Goal: Task Accomplishment & Management: Complete application form

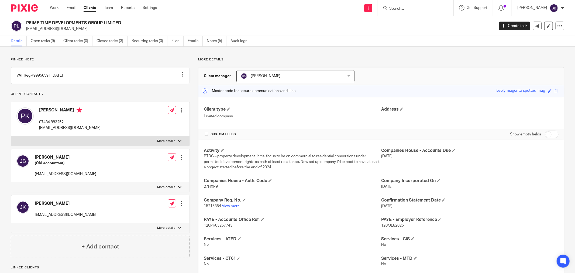
click at [402, 7] on input "Search" at bounding box center [413, 8] width 49 height 5
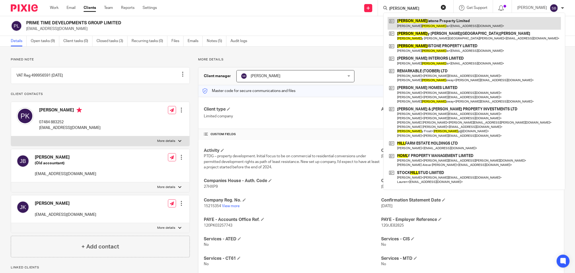
type input "holl"
click at [444, 26] on link at bounding box center [474, 23] width 173 height 12
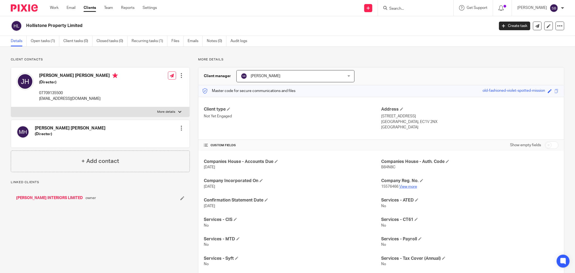
click at [408, 187] on link "View more" at bounding box center [408, 187] width 18 height 4
click at [175, 39] on link "Files" at bounding box center [178, 41] width 12 height 11
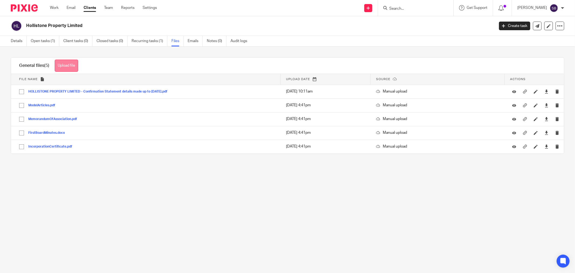
click at [71, 68] on button "Upload file" at bounding box center [66, 66] width 23 height 12
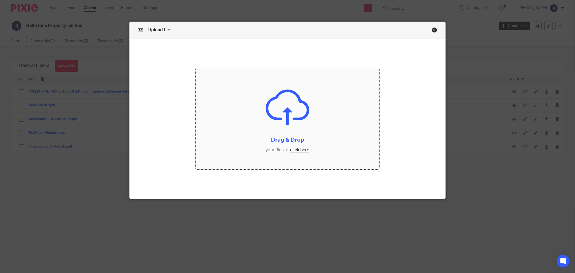
click at [298, 152] on input "file" at bounding box center [288, 118] width 184 height 101
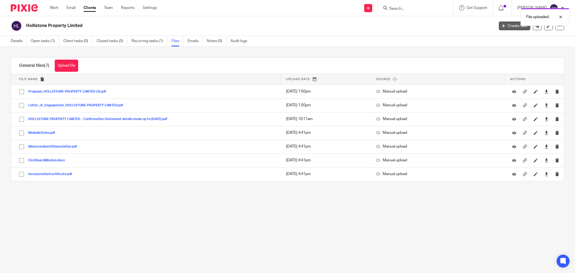
click at [500, 29] on link "Create task" at bounding box center [514, 26] width 31 height 9
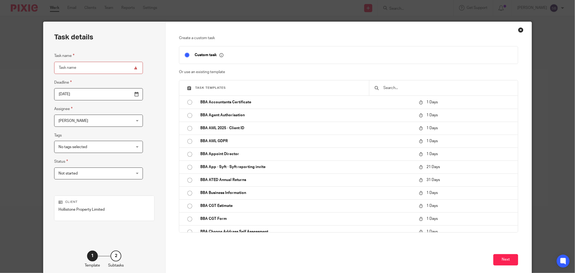
click at [400, 88] on input "text" at bounding box center [448, 88] width 130 height 6
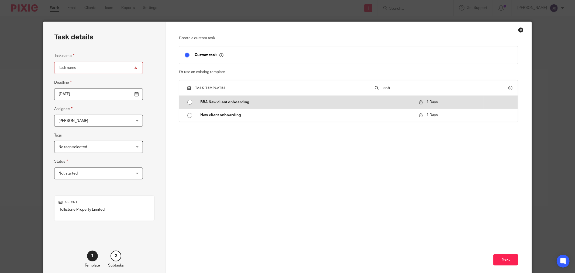
type input "onb"
click at [240, 106] on td "BBA New client onboarding" at bounding box center [305, 102] width 221 height 13
type input "2025-09-23"
type input "BBA New client onboarding"
checkbox input "false"
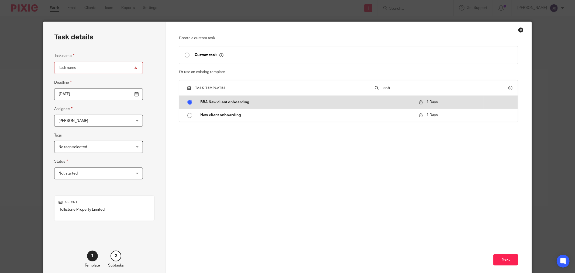
radio input "true"
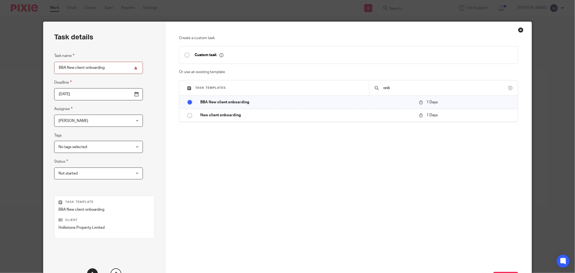
scroll to position [46, 0]
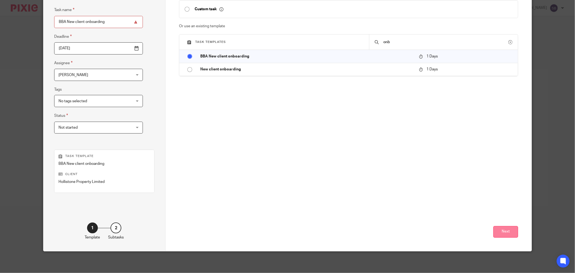
click at [499, 230] on button "Next" at bounding box center [506, 232] width 25 height 12
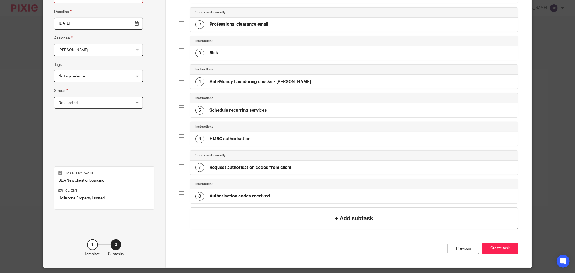
scroll to position [88, 0]
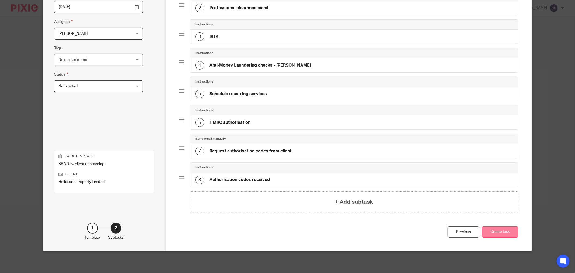
click at [496, 230] on button "Create task" at bounding box center [500, 232] width 36 height 12
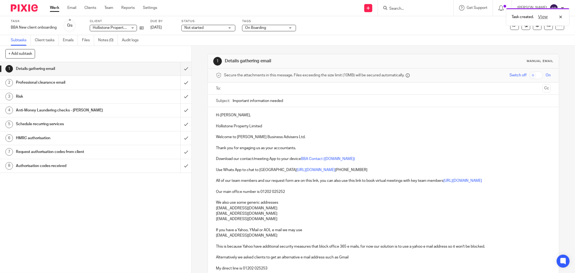
click at [267, 86] on input "text" at bounding box center [383, 89] width 315 height 6
click at [295, 90] on input "text" at bounding box center [418, 89] width 246 height 11
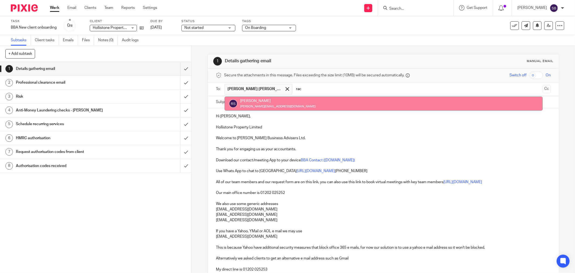
type input "rac"
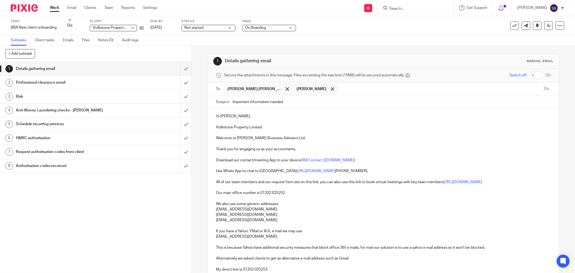
click at [340, 89] on input "text" at bounding box center [440, 89] width 201 height 11
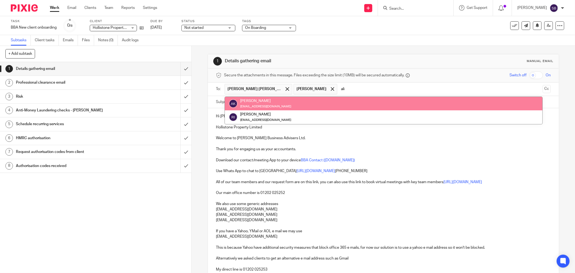
type input "ali"
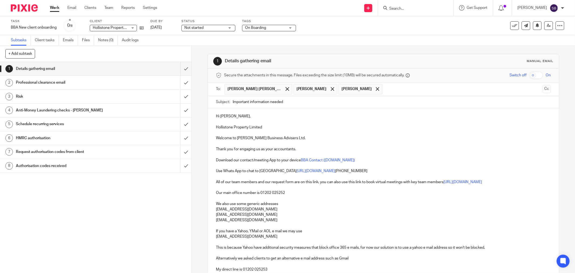
click at [411, 91] on input "text" at bounding box center [462, 89] width 155 height 11
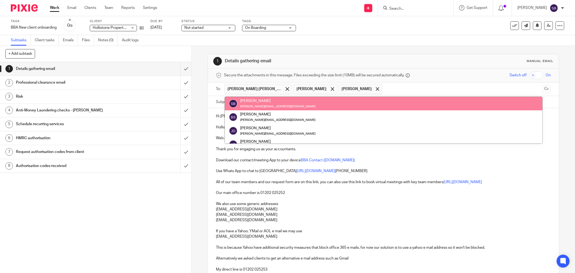
click at [385, 90] on input "text" at bounding box center [462, 89] width 155 height 11
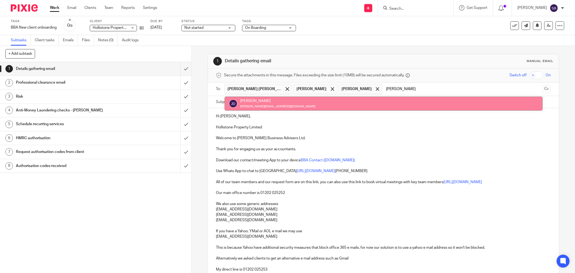
type input "jay"
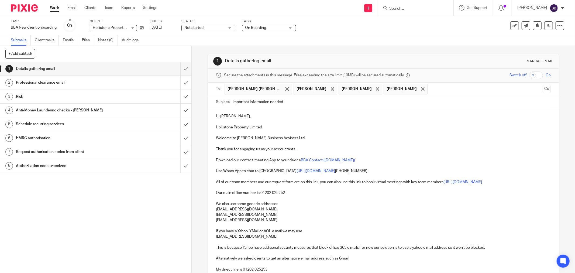
click at [431, 90] on input "text" at bounding box center [486, 89] width 110 height 11
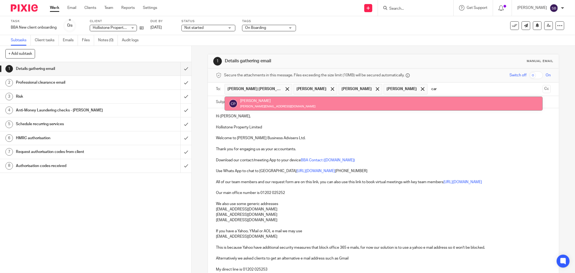
type input "car"
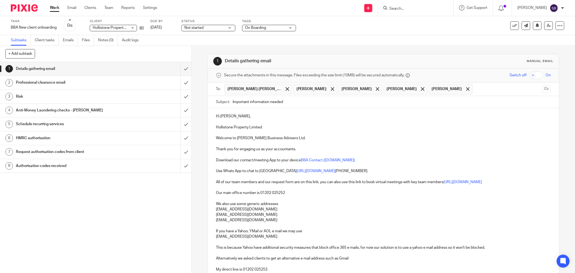
click at [476, 87] on input "text" at bounding box center [508, 89] width 65 height 11
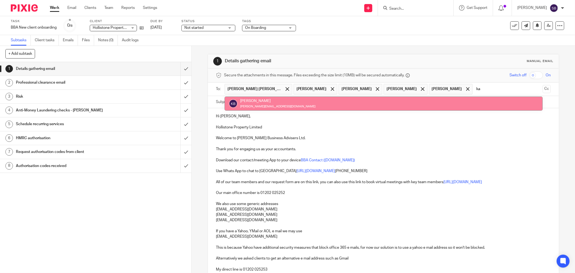
type input "ka"
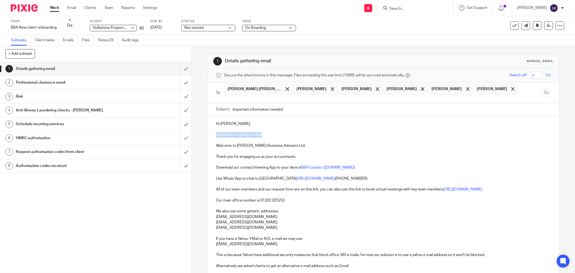
drag, startPoint x: 213, startPoint y: 128, endPoint x: 270, endPoint y: 126, distance: 57.8
click at [270, 126] on div "Hi Jayne, Hollistone Property Limited Welcome to Bicknell Business Advisers Ltd…" at bounding box center [383, 254] width 351 height 277
copy p "Hollistone Property Limited"
click at [316, 103] on input "Important information needed" at bounding box center [392, 109] width 318 height 12
paste input "Hollistone Property Limited"
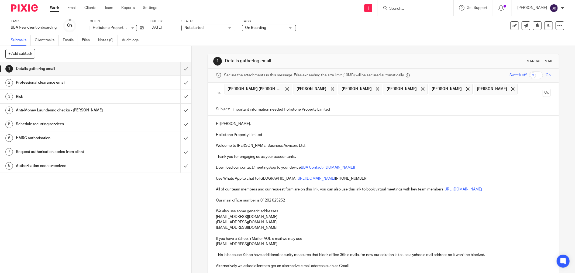
type input "Important information needed Hollistone Property Limited"
drag, startPoint x: 214, startPoint y: 126, endPoint x: 265, endPoint y: 126, distance: 51.3
click at [265, 126] on div "Hi Jayne, Hollistone Property Limited Welcome to Bicknell Business Advisers Ltd…" at bounding box center [383, 254] width 351 height 277
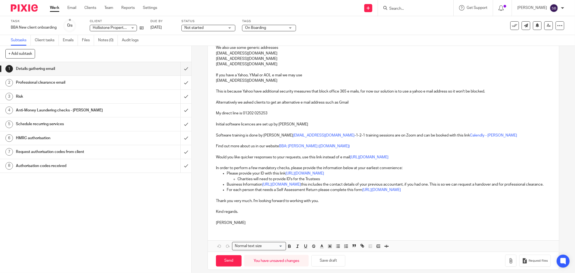
scroll to position [167, 0]
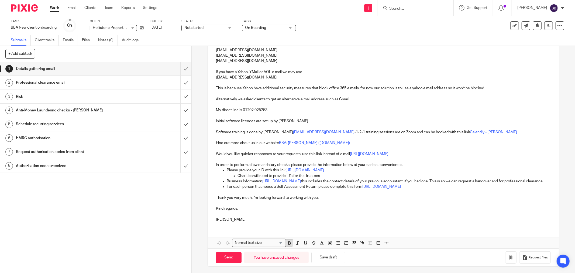
click at [288, 243] on icon "button" at bounding box center [289, 243] width 5 height 5
drag, startPoint x: 235, startPoint y: 168, endPoint x: 325, endPoint y: 168, distance: 89.3
click at [325, 173] on ul "Charities will need to provide ID's for the Trustees" at bounding box center [389, 175] width 324 height 5
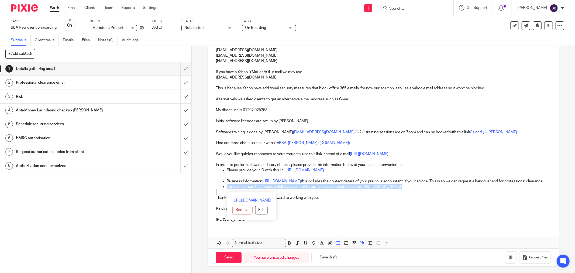
drag, startPoint x: 226, startPoint y: 185, endPoint x: 456, endPoint y: 188, distance: 230.7
click at [456, 188] on div "Hi Jayne, Hollistone Property Limited Welcome to Bicknell Business Advisers Ltd…" at bounding box center [383, 87] width 351 height 277
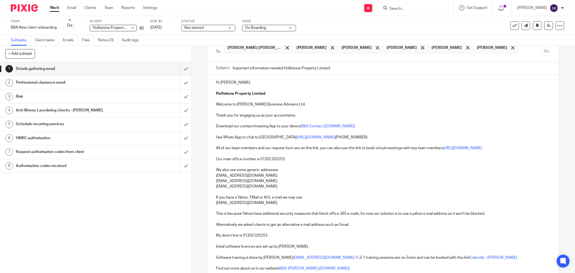
scroll to position [161, 0]
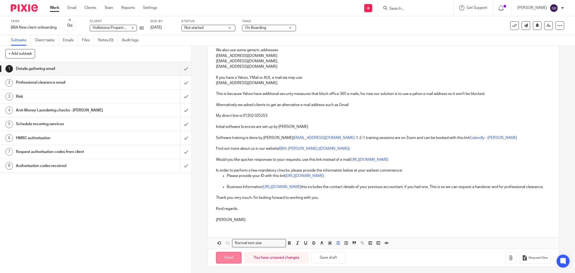
click at [223, 256] on input "Send" at bounding box center [229, 258] width 26 height 12
type input "Sent"
click at [410, 9] on input "Search" at bounding box center [413, 8] width 49 height 5
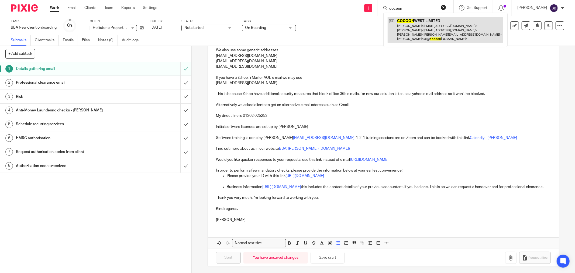
type input "cocoon"
click at [423, 36] on link at bounding box center [446, 30] width 116 height 26
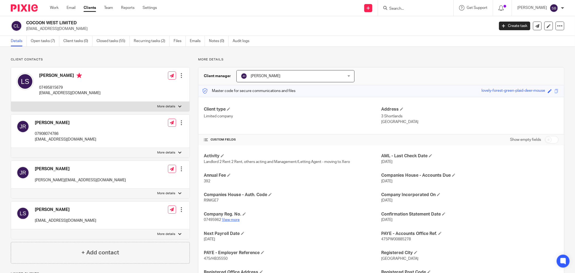
click at [228, 220] on link "View more" at bounding box center [231, 220] width 18 height 4
drag, startPoint x: 39, startPoint y: 87, endPoint x: 67, endPoint y: 87, distance: 28.1
click at [67, 87] on p "07495815679" at bounding box center [70, 87] width 62 height 5
copy p "07495815679"
drag, startPoint x: 37, startPoint y: 93, endPoint x: 88, endPoint y: 93, distance: 51.0
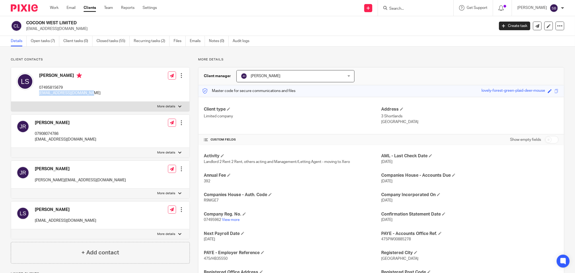
click at [88, 93] on div "[PERSON_NAME] 07495815679 [EMAIL_ADDRESS][DOMAIN_NAME] Edit contact Create clie…" at bounding box center [100, 84] width 179 height 34
copy p "[EMAIL_ADDRESS][DOMAIN_NAME]"
